Goal: Information Seeking & Learning: Learn about a topic

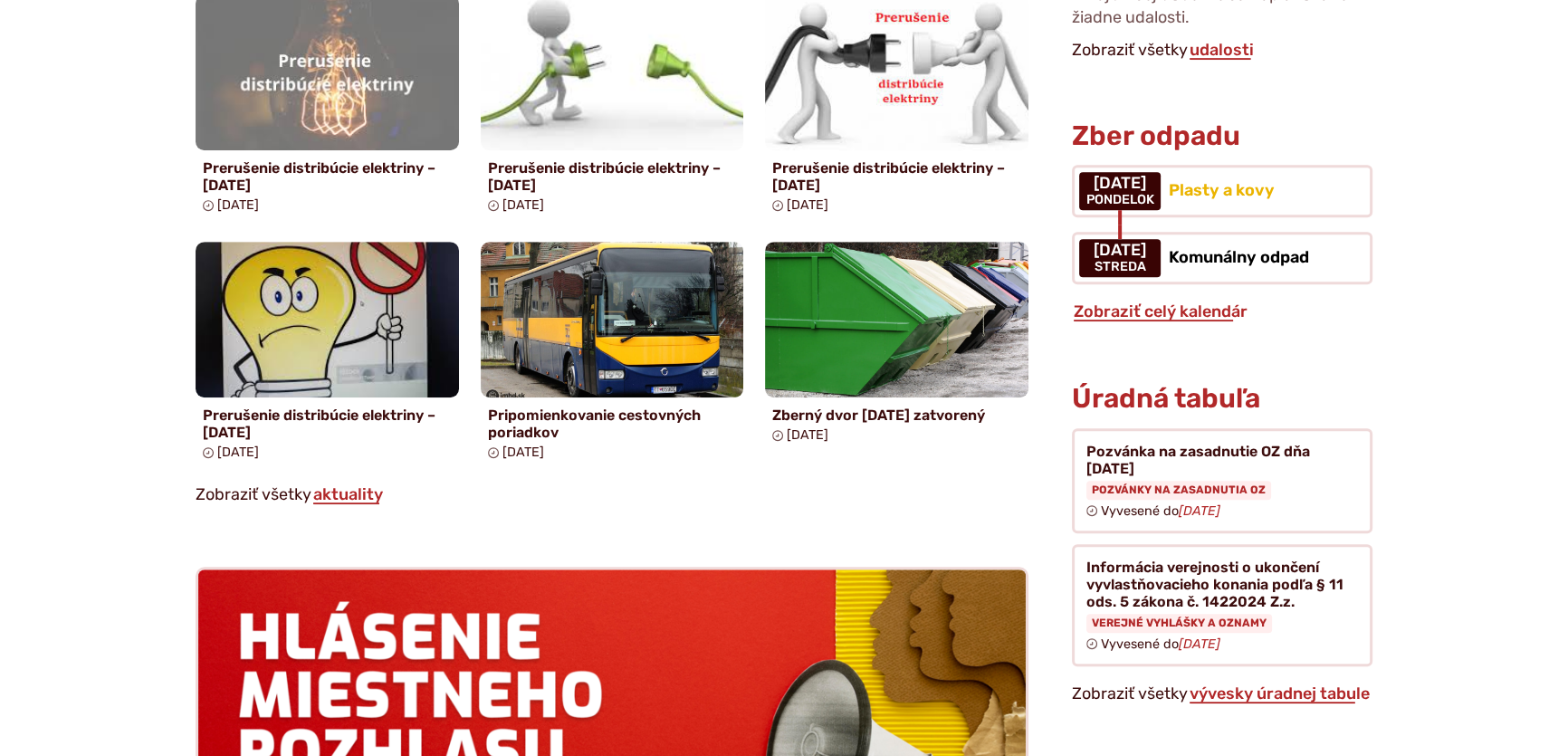
scroll to position [1317, 0]
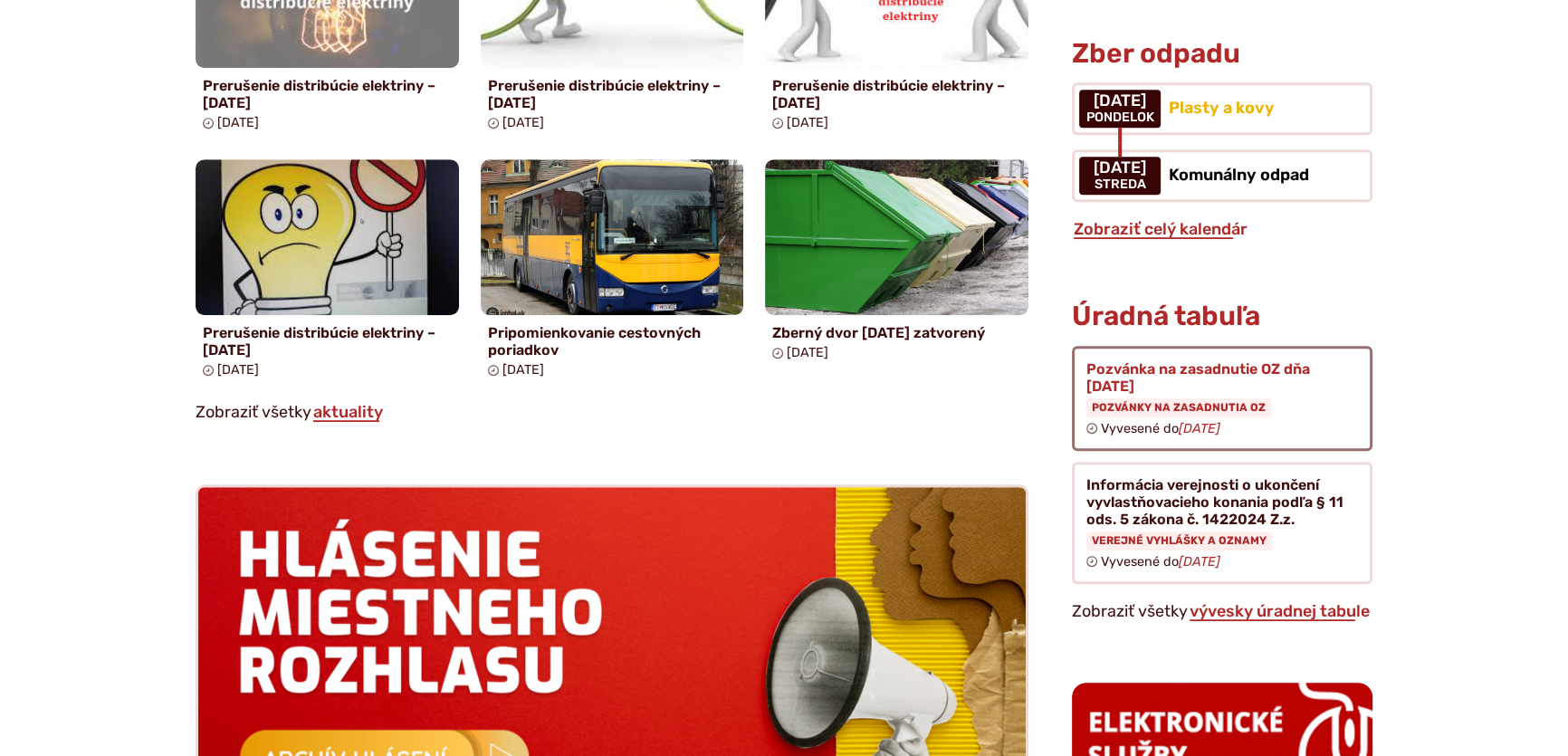
click at [1163, 351] on figure at bounding box center [1221, 398] width 300 height 105
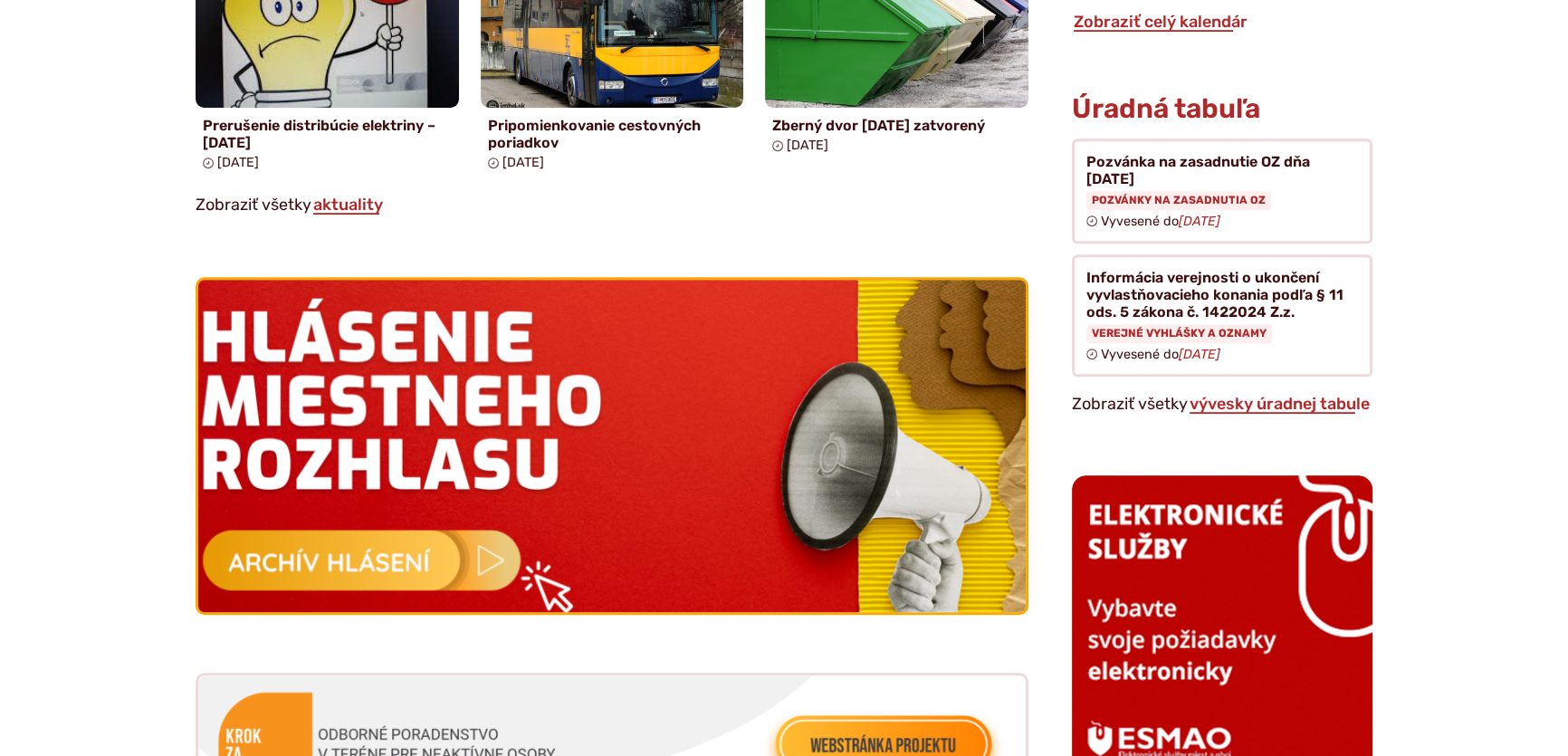
scroll to position [1399, 0]
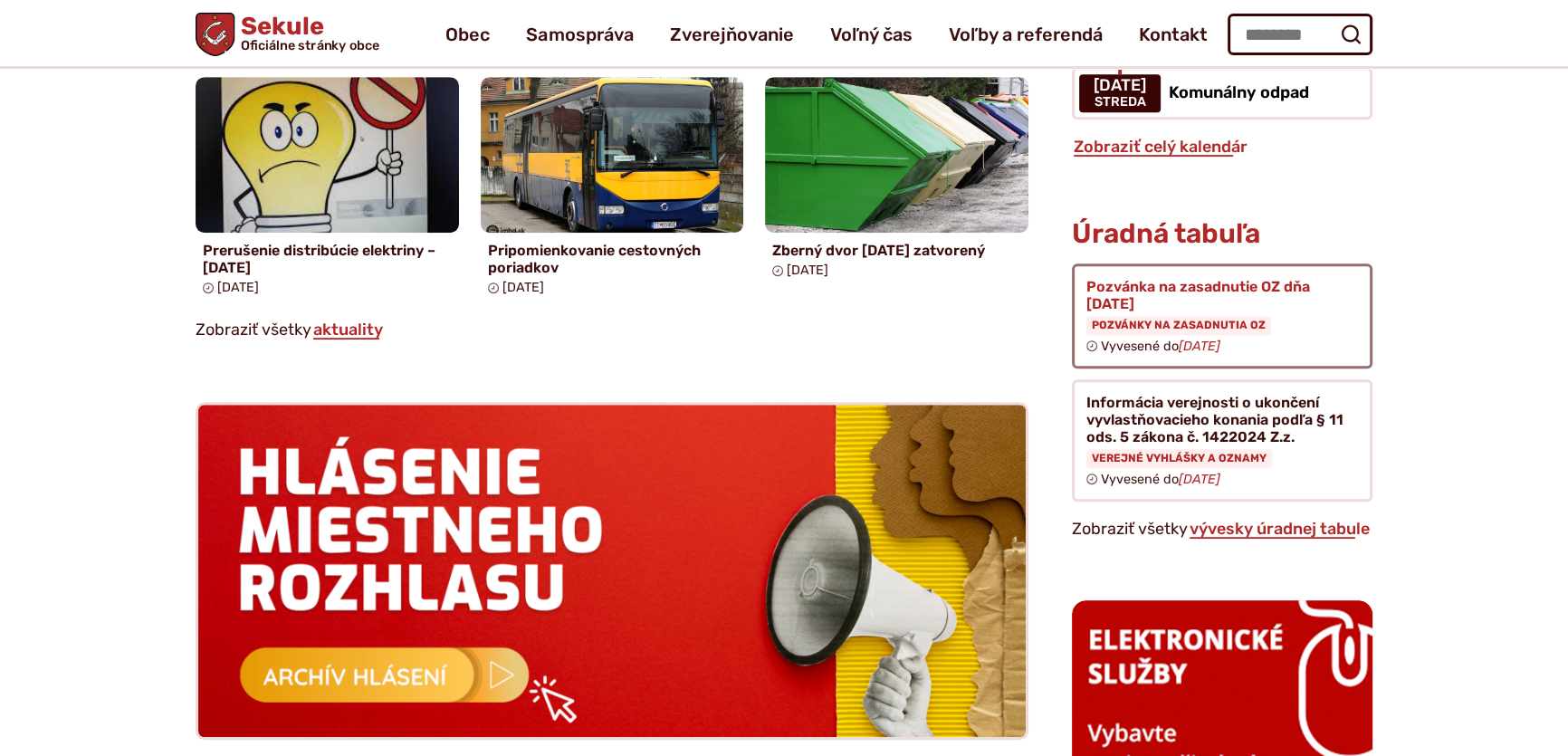
click at [1159, 263] on figure at bounding box center [1221, 315] width 300 height 105
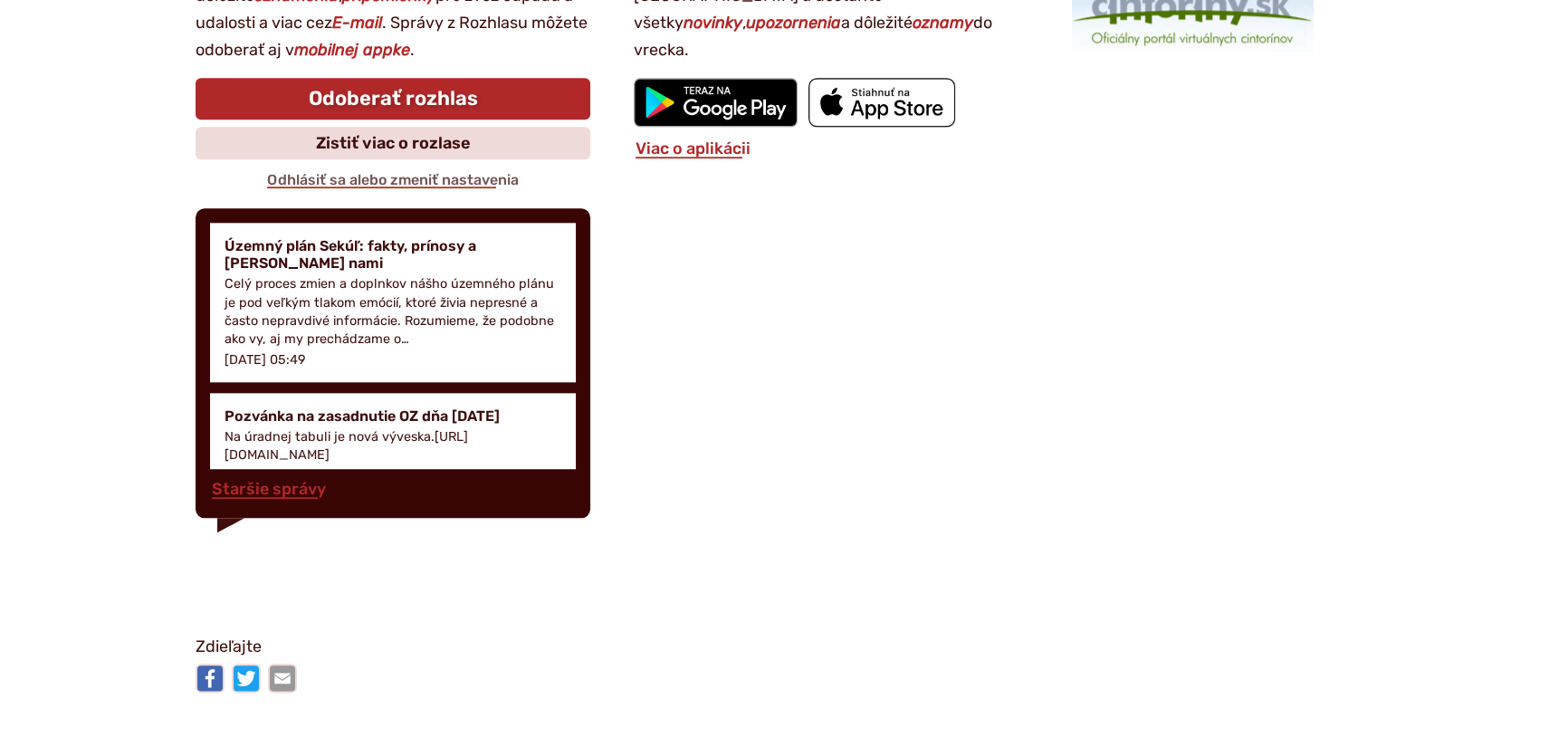
scroll to position [2552, 0]
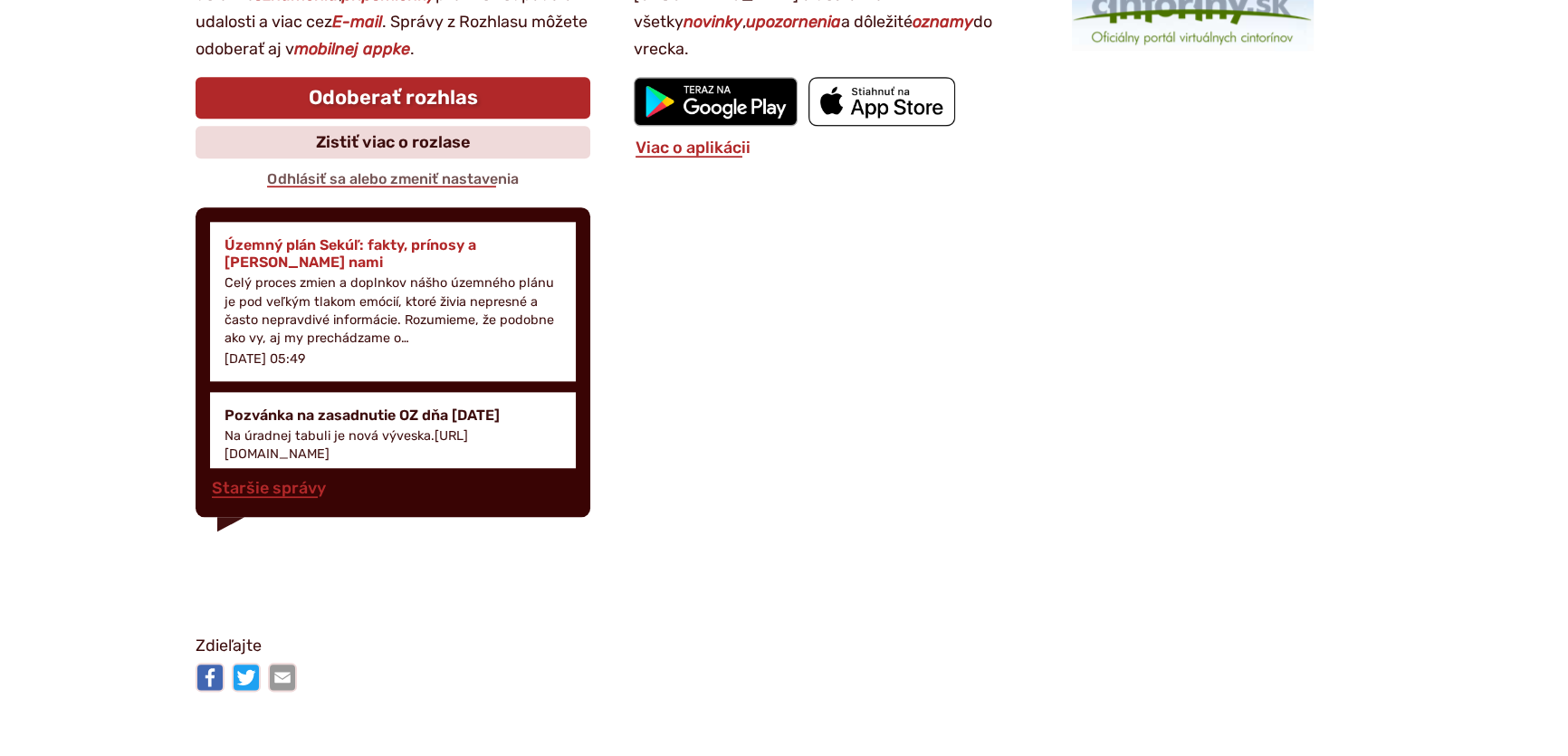
click at [384, 245] on h4 "Územný plán Sekúľ: fakty, prínosy a [PERSON_NAME] nami" at bounding box center [392, 253] width 336 height 34
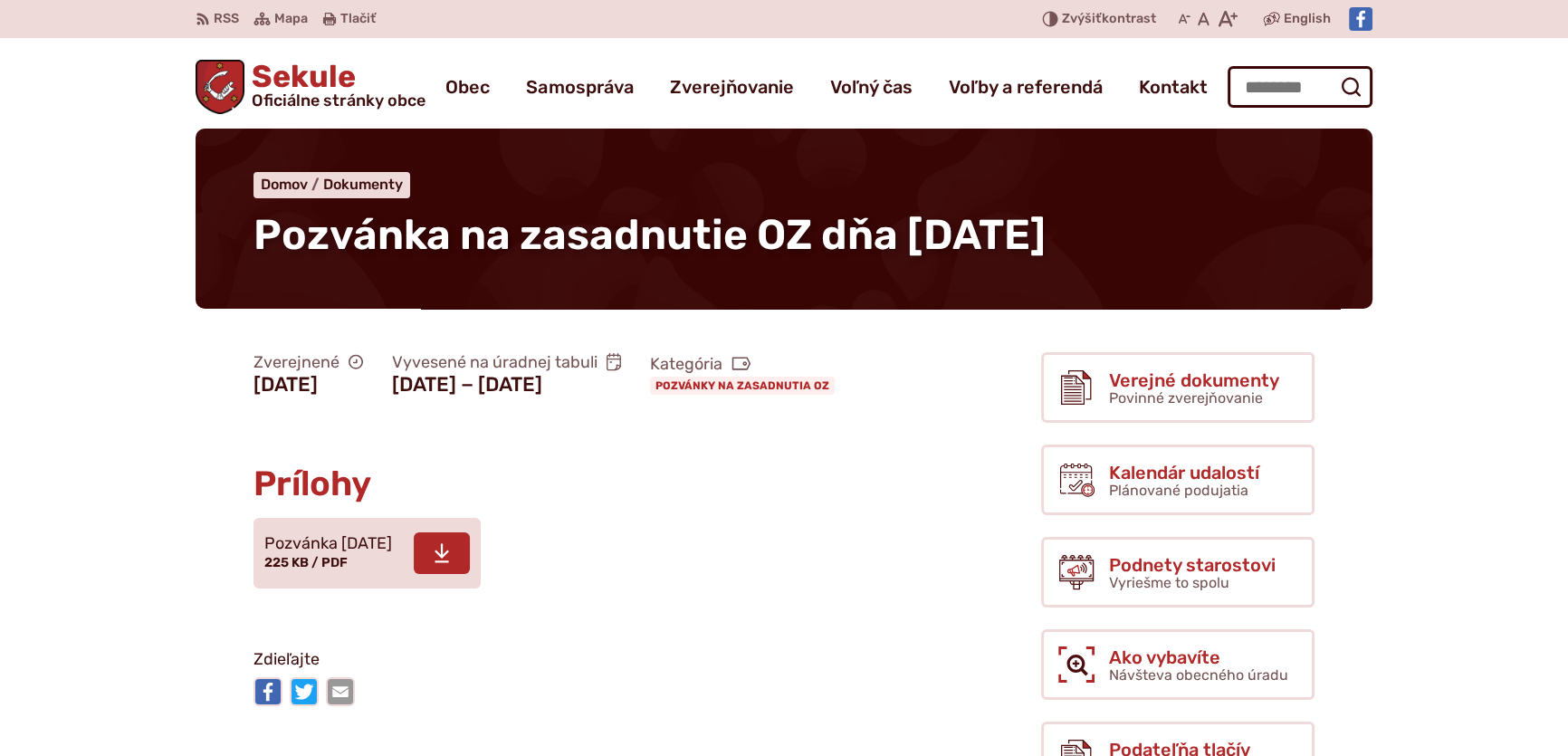
click at [450, 564] on icon at bounding box center [441, 552] width 17 height 21
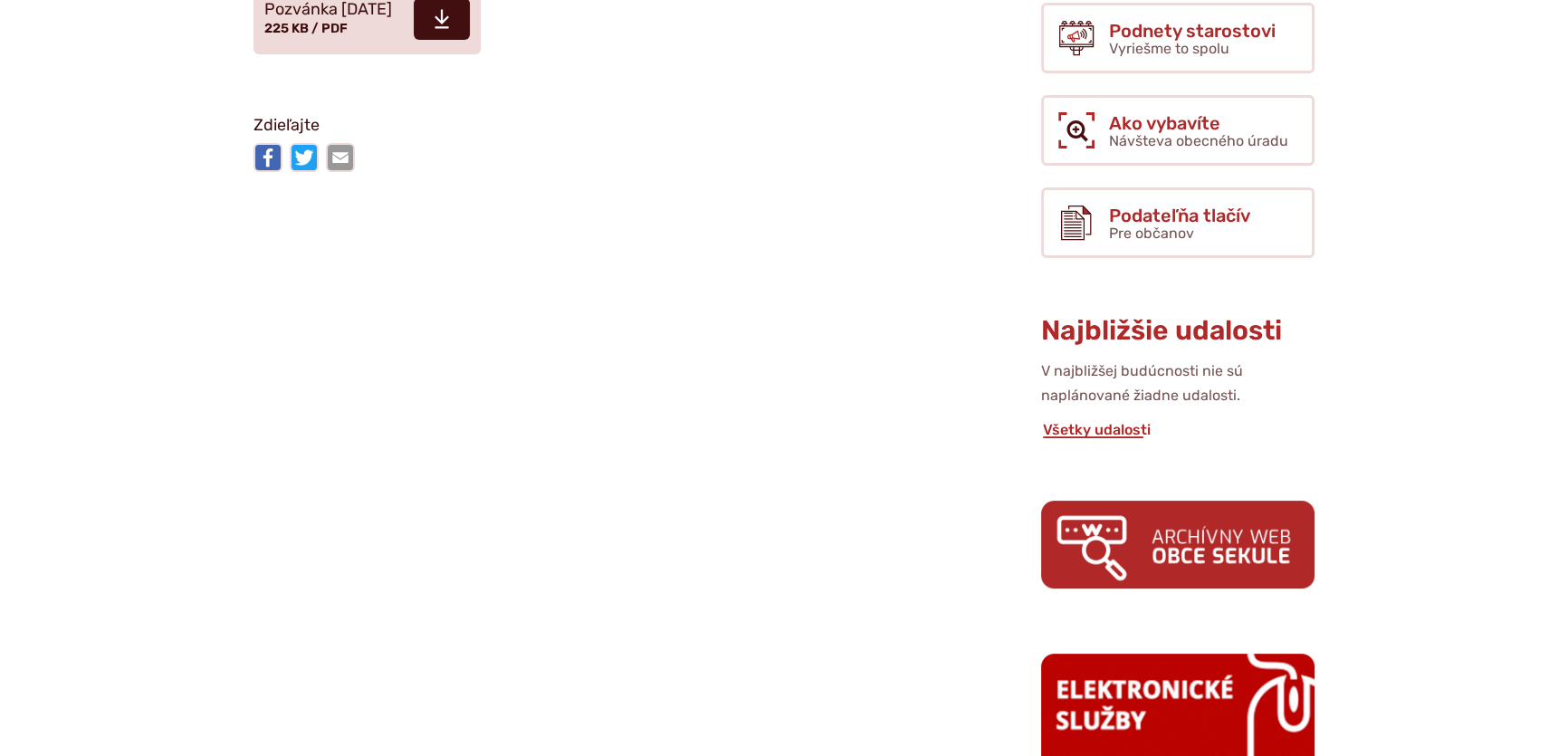
scroll to position [246, 0]
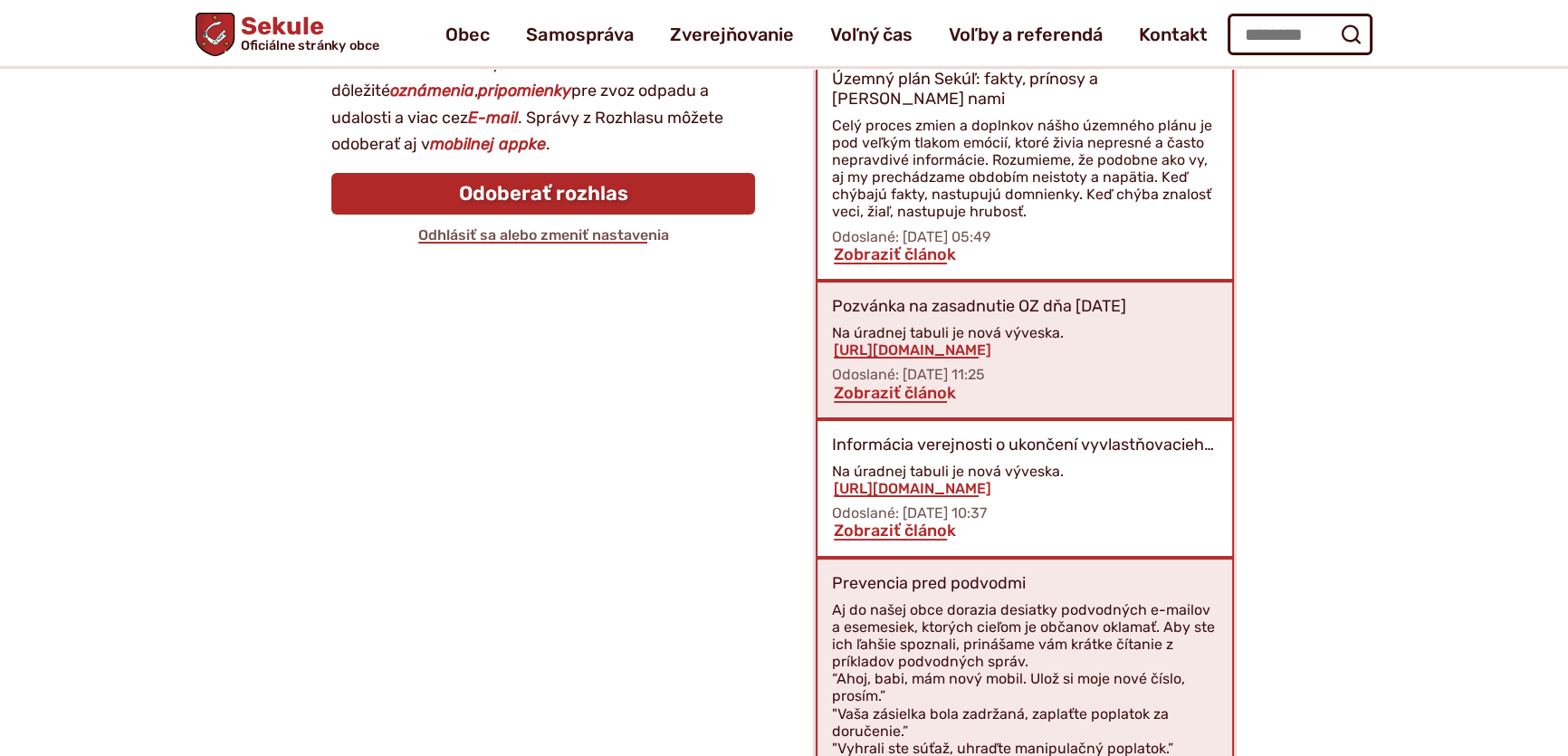
scroll to position [178, 0]
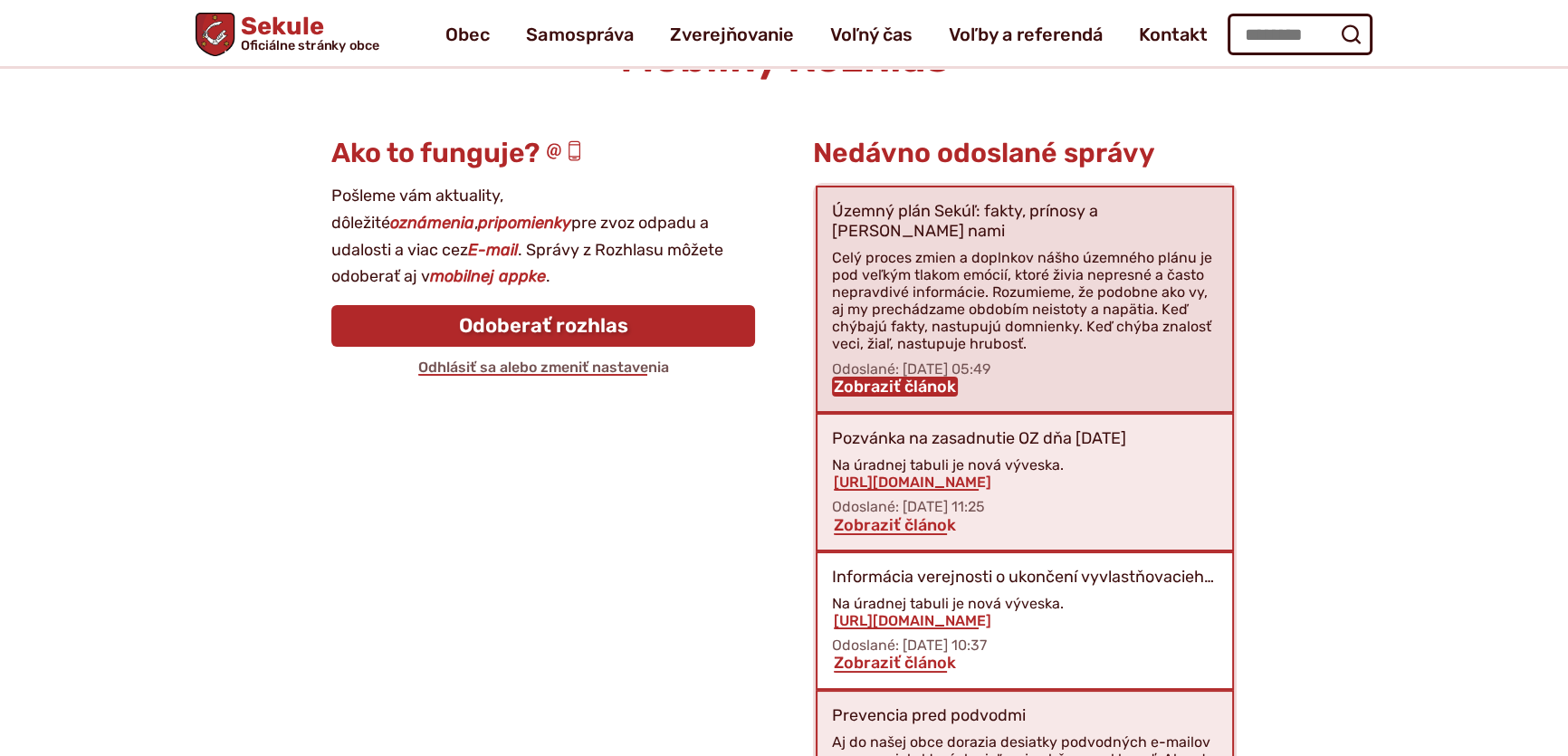
click at [887, 377] on link "Zobraziť článok" at bounding box center [894, 386] width 125 height 20
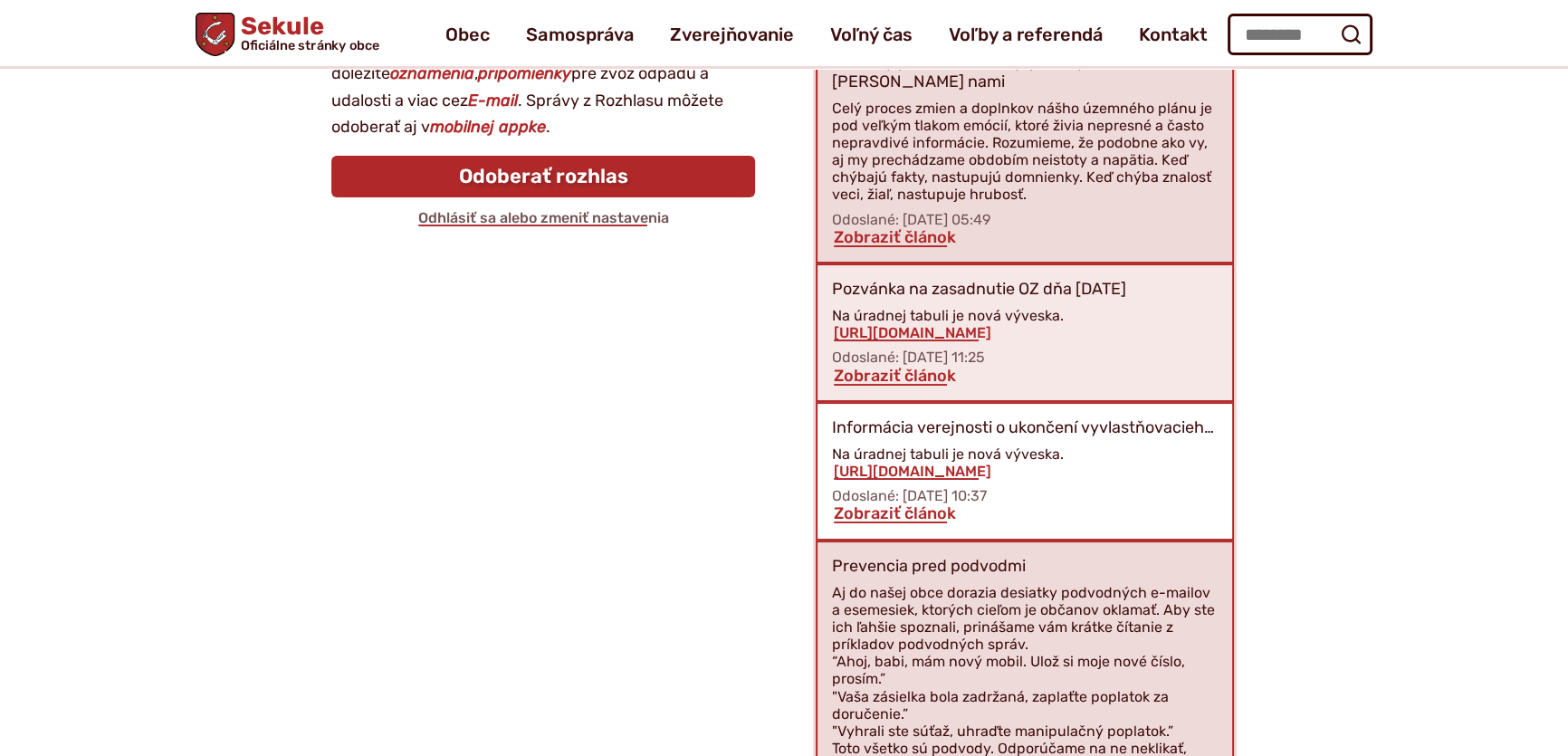
scroll to position [95, 0]
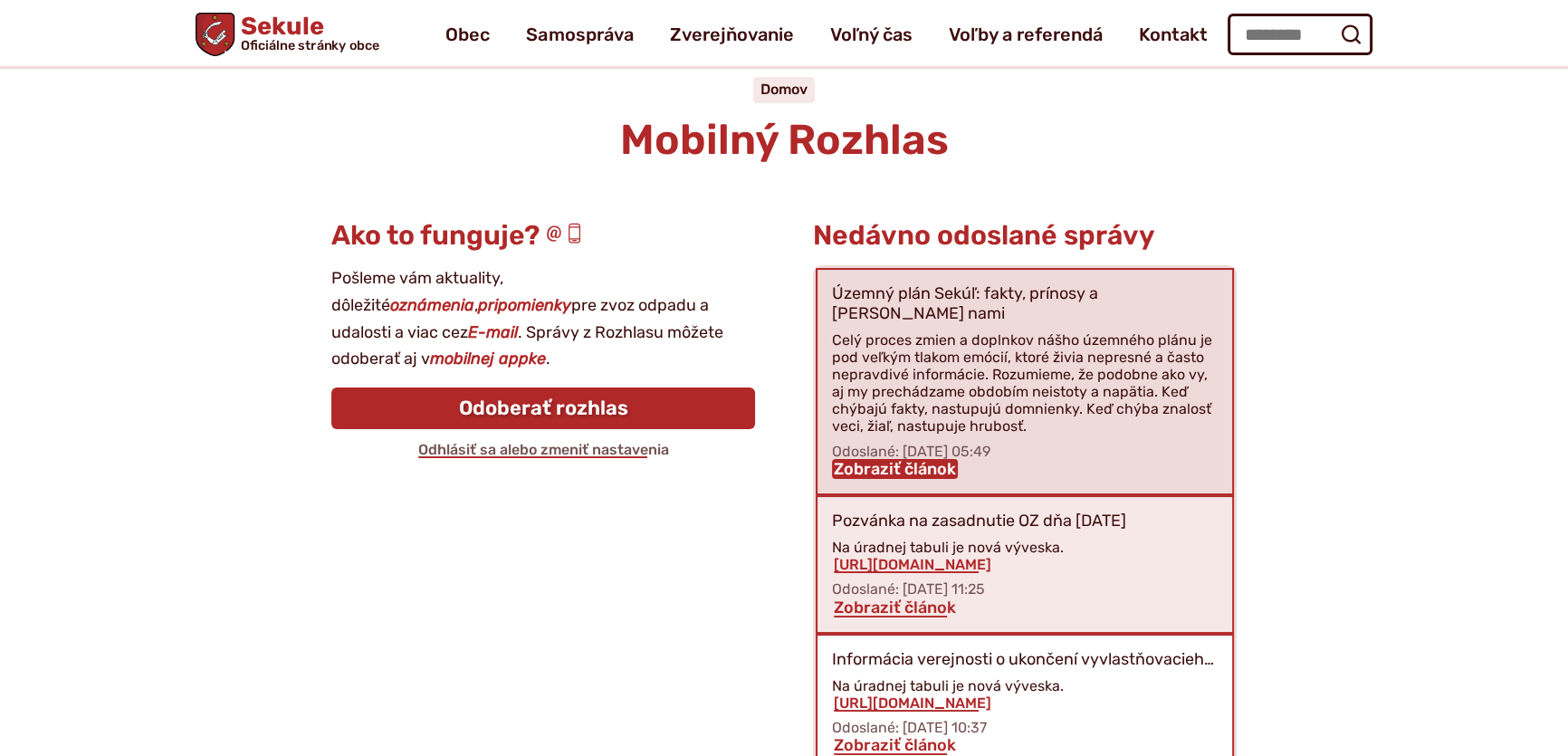
click at [885, 459] on link "Zobraziť článok" at bounding box center [894, 469] width 125 height 20
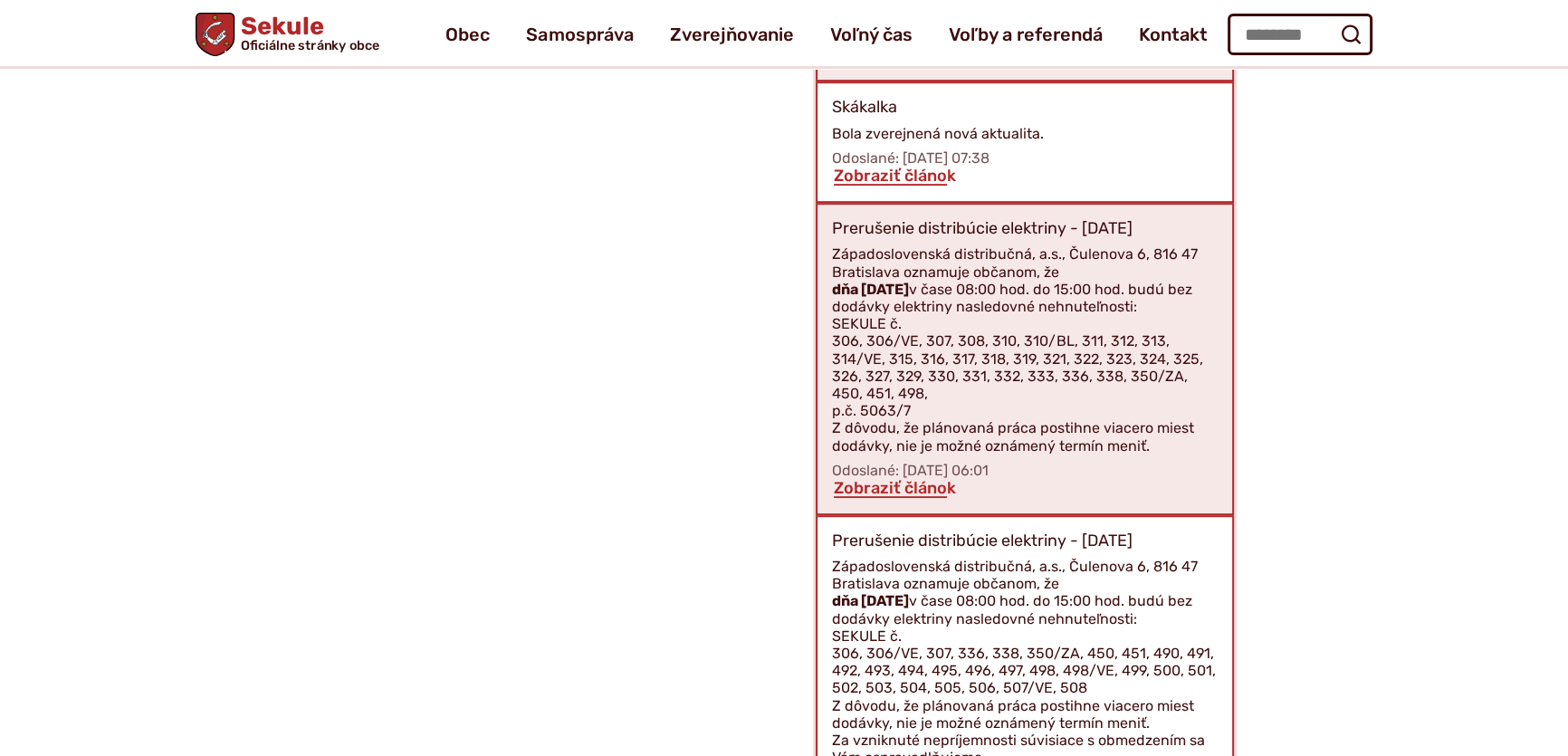
scroll to position [1001, 0]
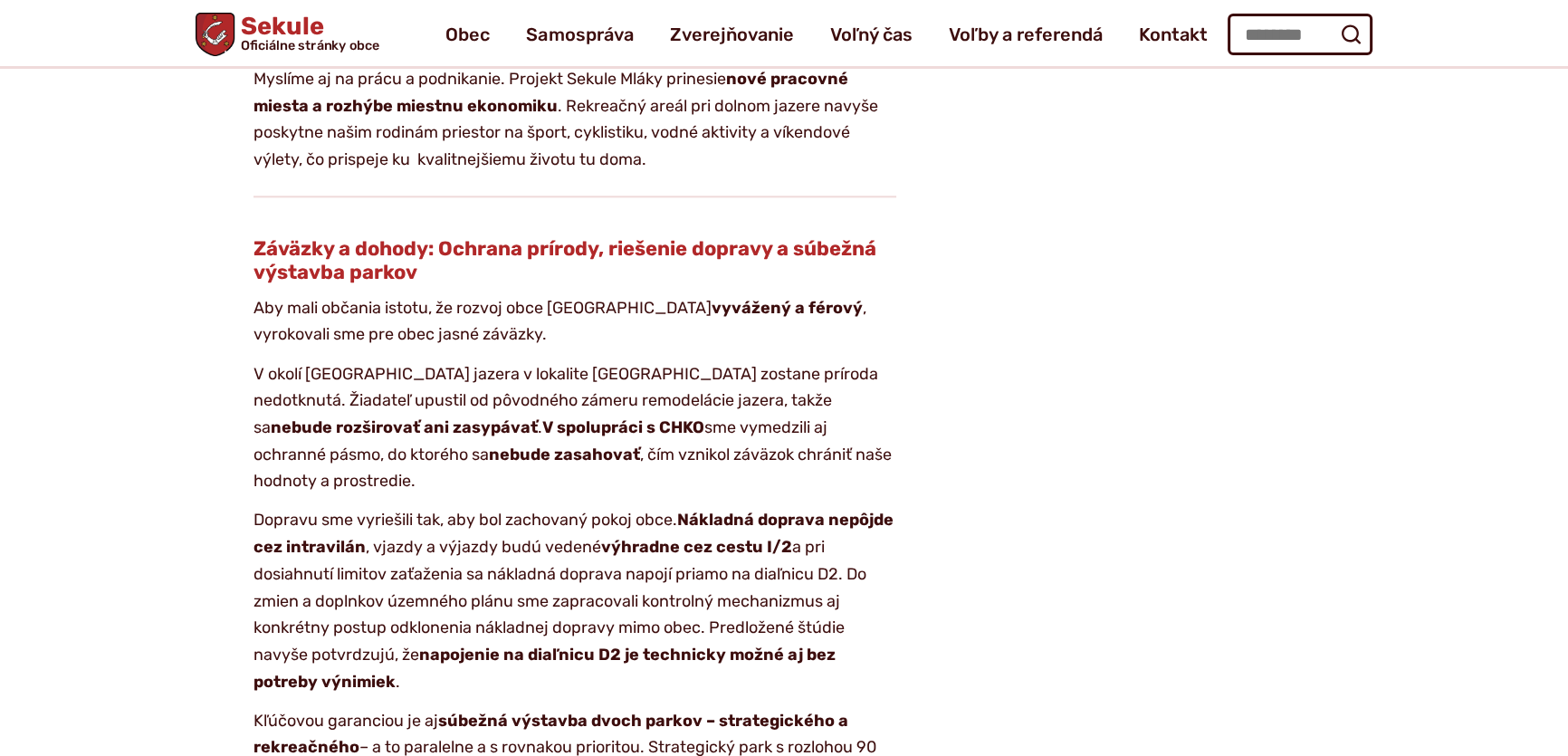
scroll to position [2552, 0]
